Goal: Find specific page/section

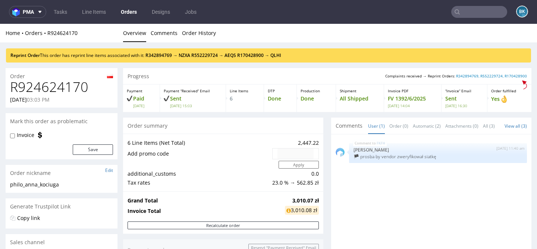
scroll to position [142, 0]
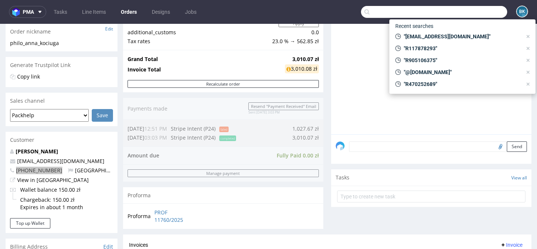
click at [486, 15] on input "text" at bounding box center [434, 12] width 146 height 12
paste input "[PERSON_NAME][EMAIL_ADDRESS][DOMAIN_NAME]"
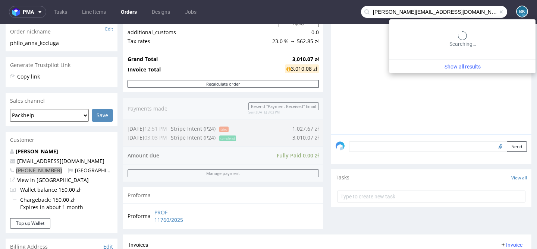
type input "[PERSON_NAME][EMAIL_ADDRESS][DOMAIN_NAME]"
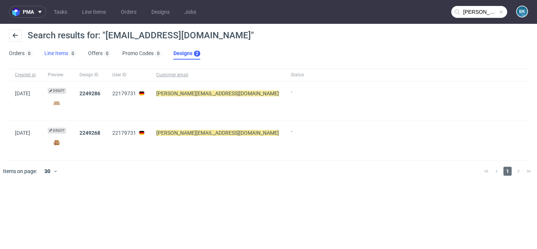
click at [51, 54] on link "Line Items 0" at bounding box center [60, 54] width 32 height 12
